Goal: Information Seeking & Learning: Learn about a topic

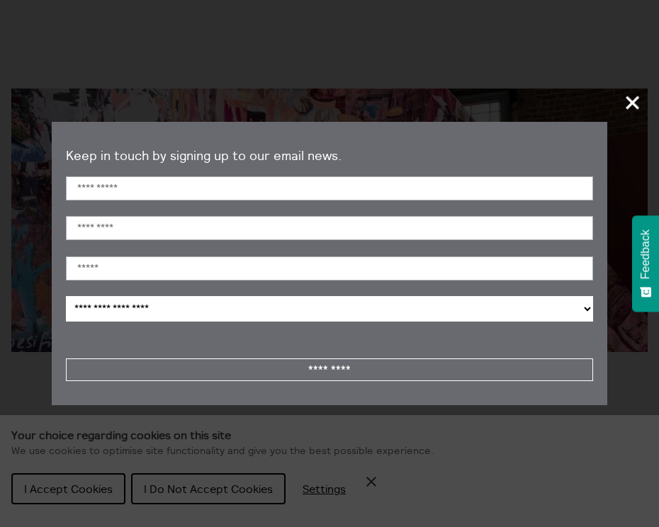
scroll to position [184, 0]
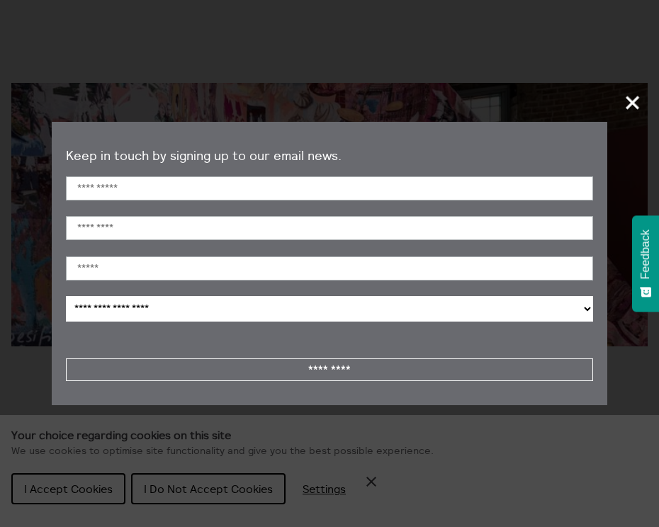
click at [628, 101] on span "+" at bounding box center [633, 102] width 42 height 42
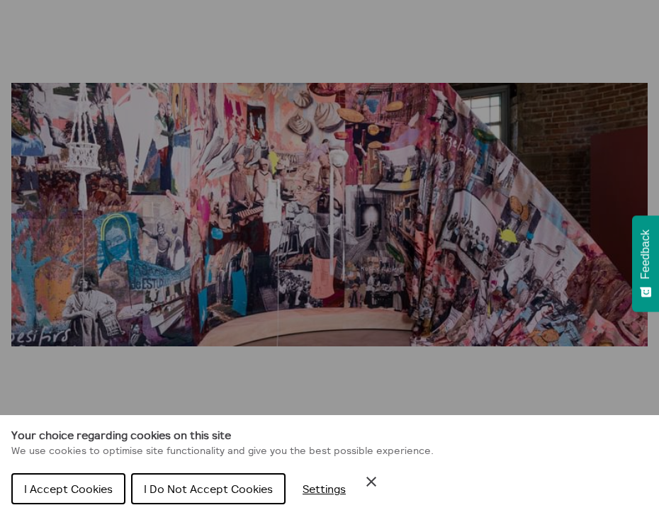
click at [42, 488] on span "I Accept Cookies" at bounding box center [68, 489] width 89 height 14
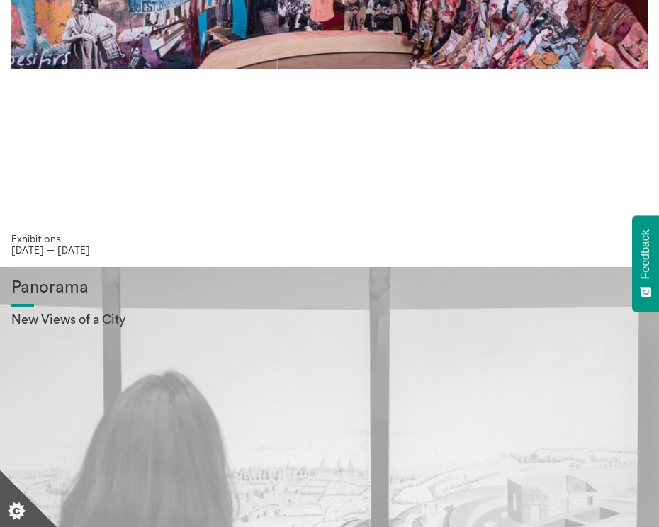
scroll to position [350, 0]
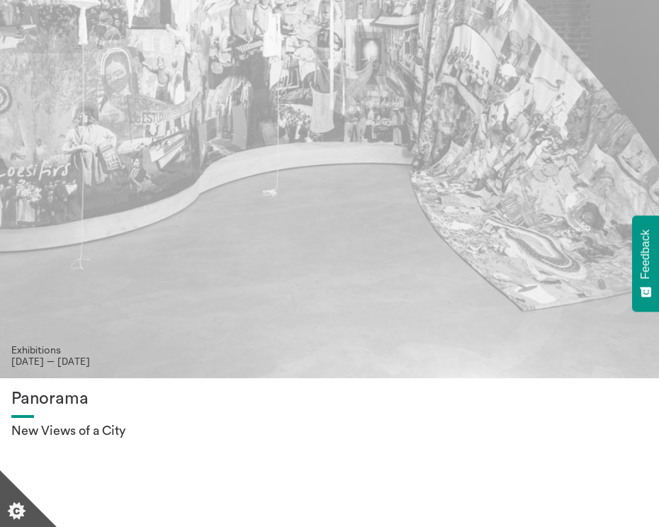
click at [237, 274] on div "Mercedes Azpilicueta: Fire on the Mountain, Light on the Hill" at bounding box center [329, 37] width 636 height 613
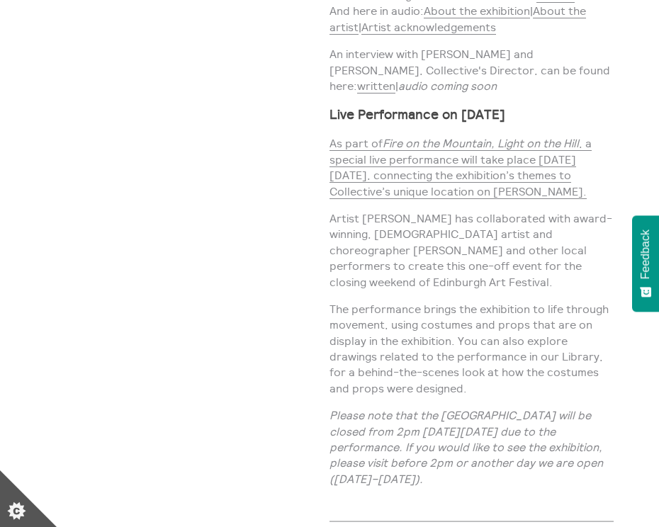
scroll to position [1643, 0]
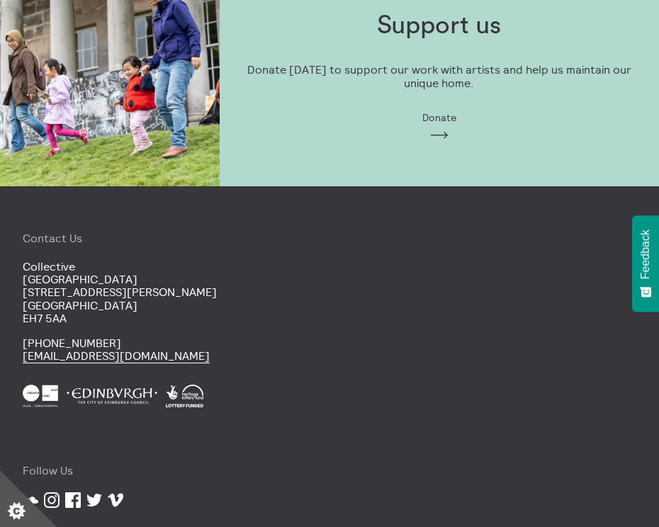
scroll to position [2780, 0]
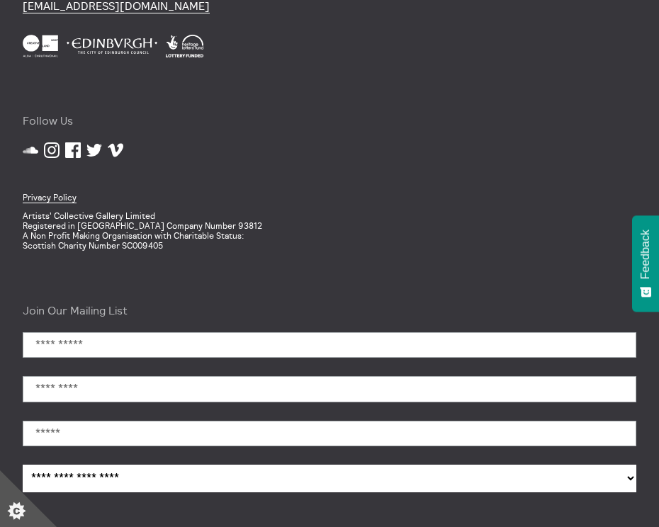
scroll to position [2270, 0]
